Goal: Information Seeking & Learning: Learn about a topic

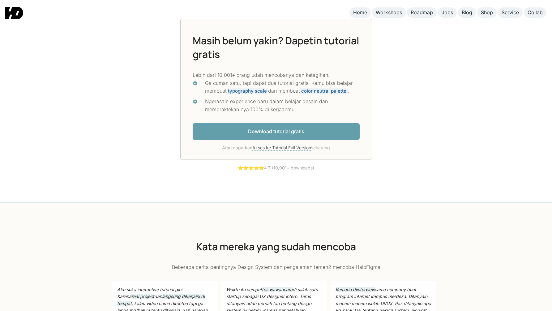
scroll to position [1645, 0]
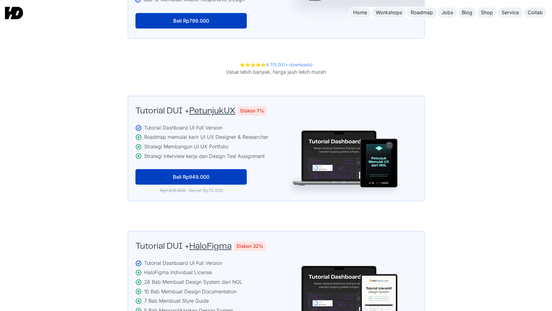
scroll to position [1027, 0]
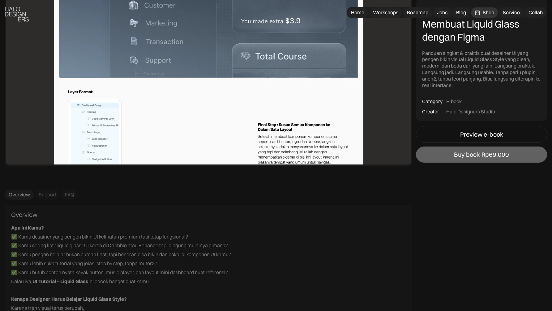
scroll to position [2063, 0]
